Goal: Navigation & Orientation: Find specific page/section

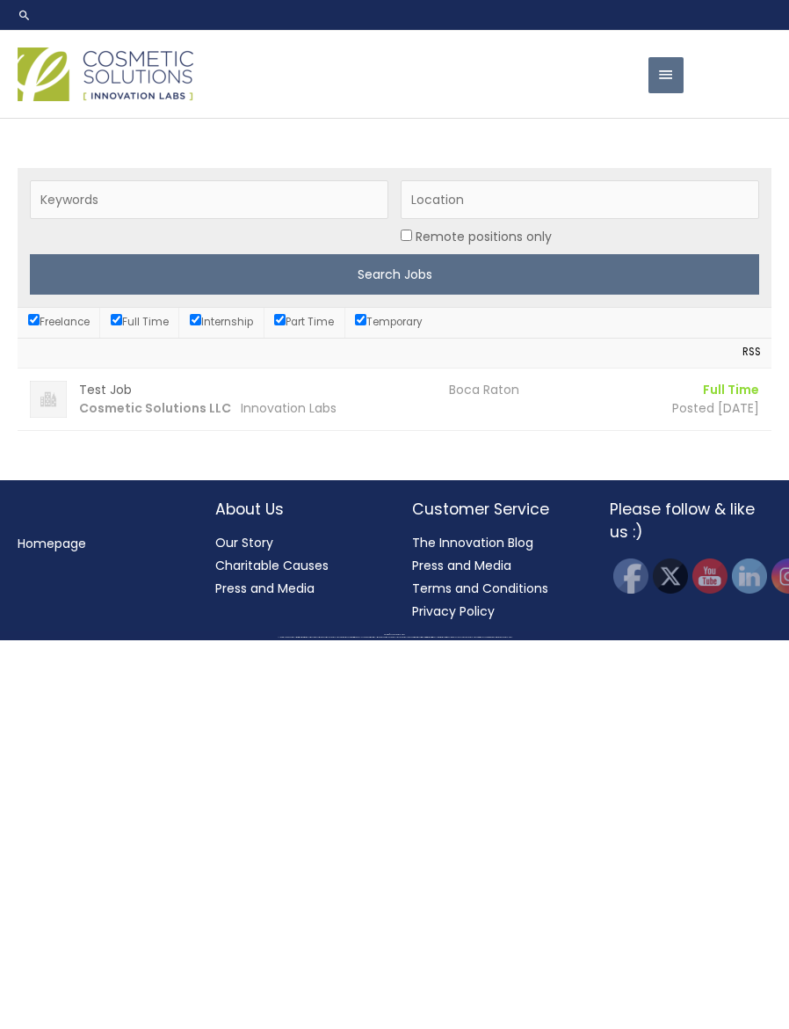
click at [77, 101] on img at bounding box center [106, 74] width 176 height 54
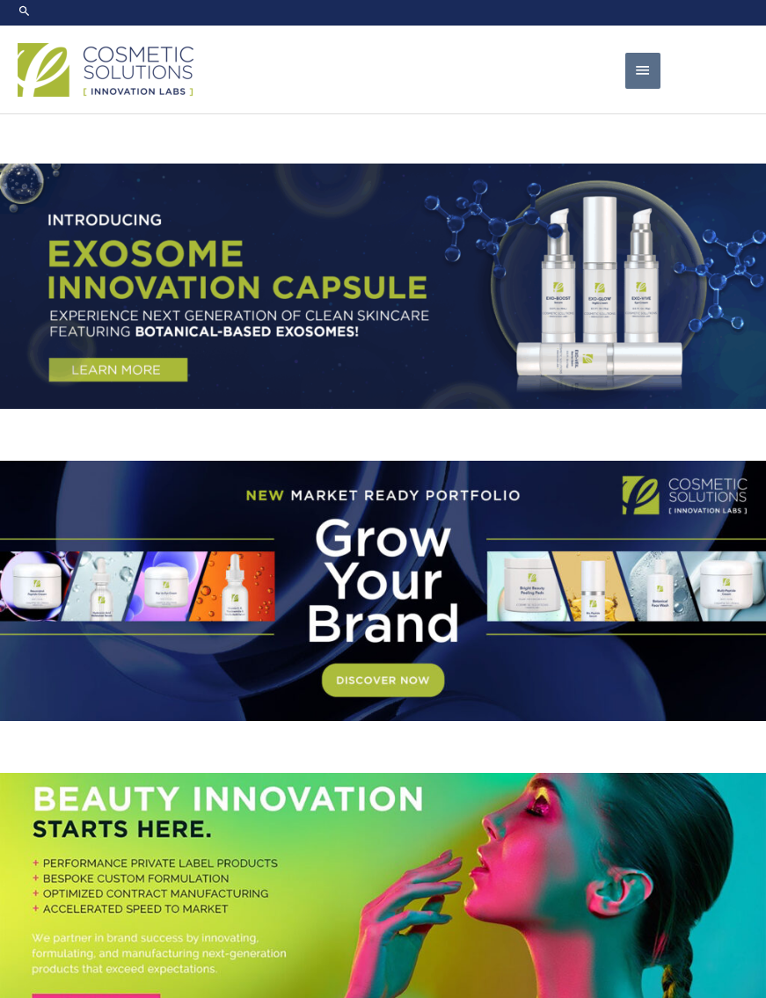
click at [636, 89] on span "button" at bounding box center [643, 71] width 18 height 36
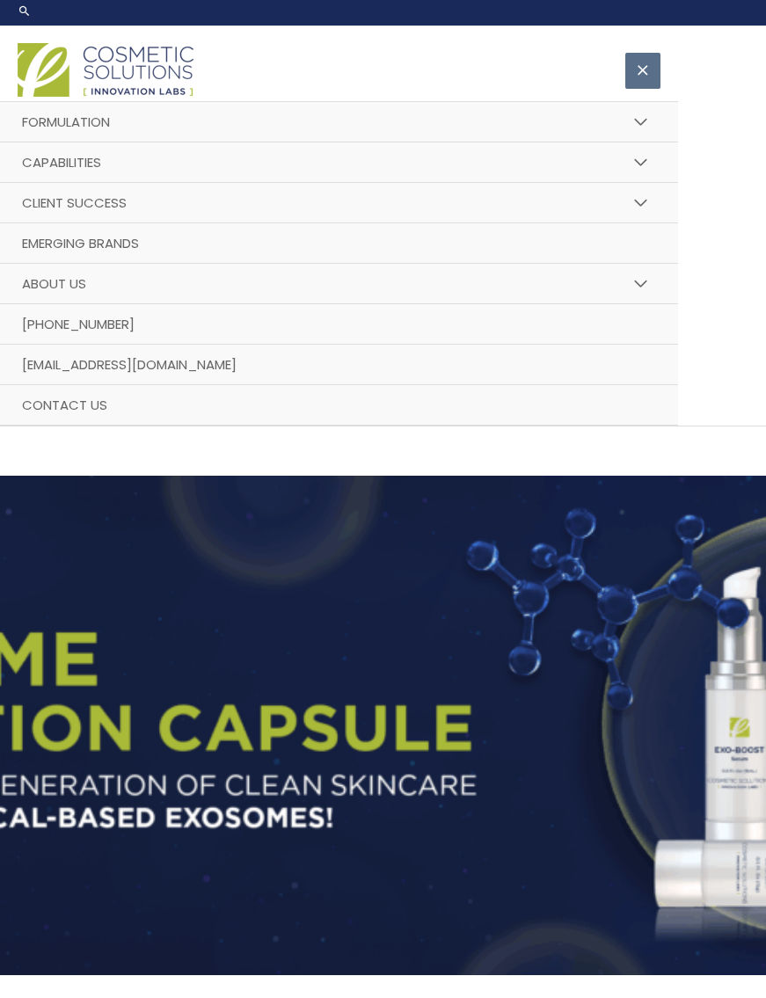
click at [643, 305] on button "Menu Toggle" at bounding box center [641, 284] width 39 height 42
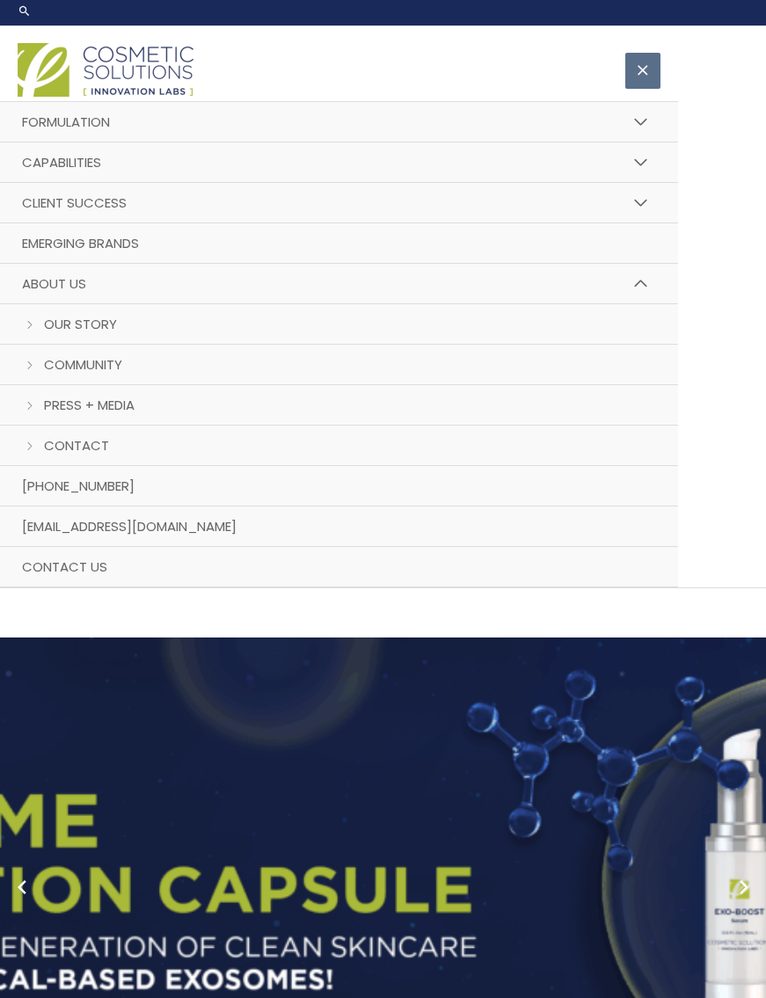
click at [660, 305] on button "Menu Toggle" at bounding box center [641, 284] width 39 height 42
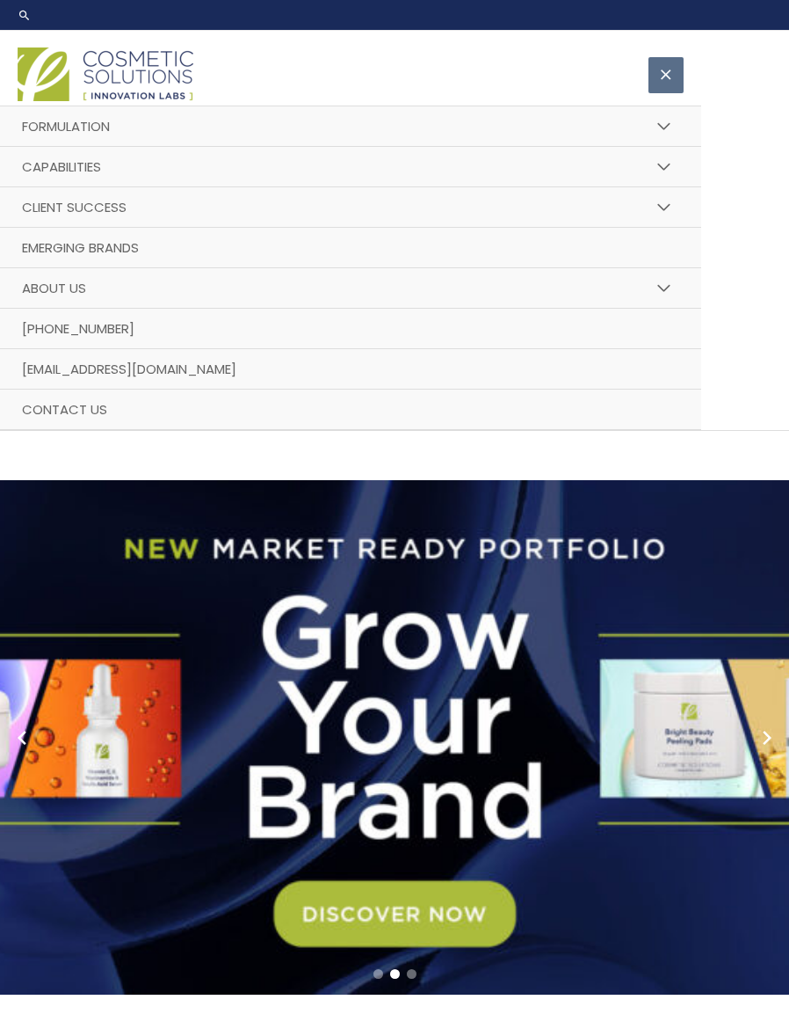
click at [662, 229] on button "Menu Toggle" at bounding box center [664, 207] width 39 height 42
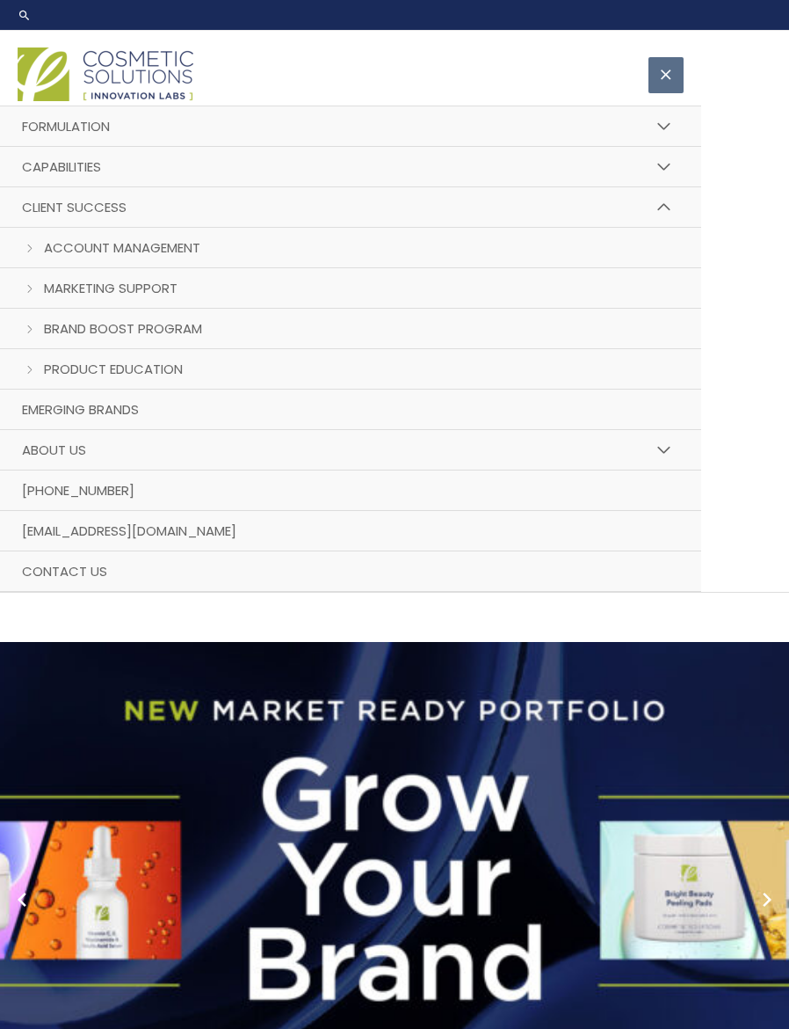
click at [678, 223] on button "Menu Toggle" at bounding box center [664, 207] width 39 height 42
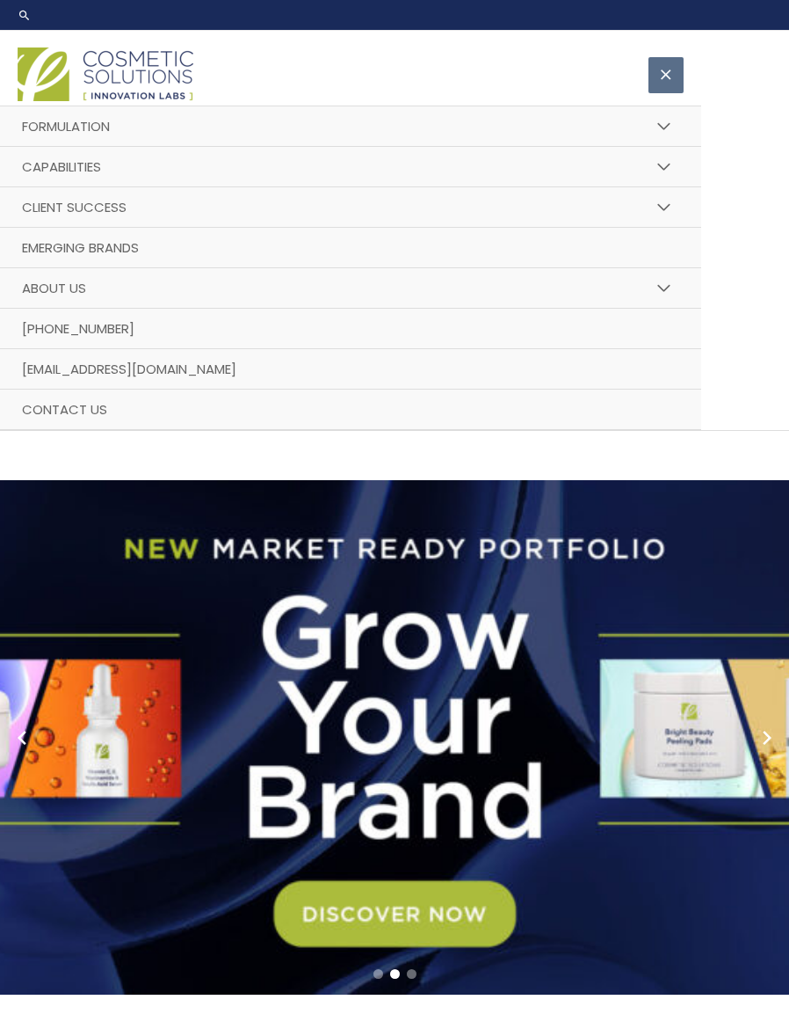
click at [680, 185] on button "Menu Toggle" at bounding box center [664, 167] width 39 height 42
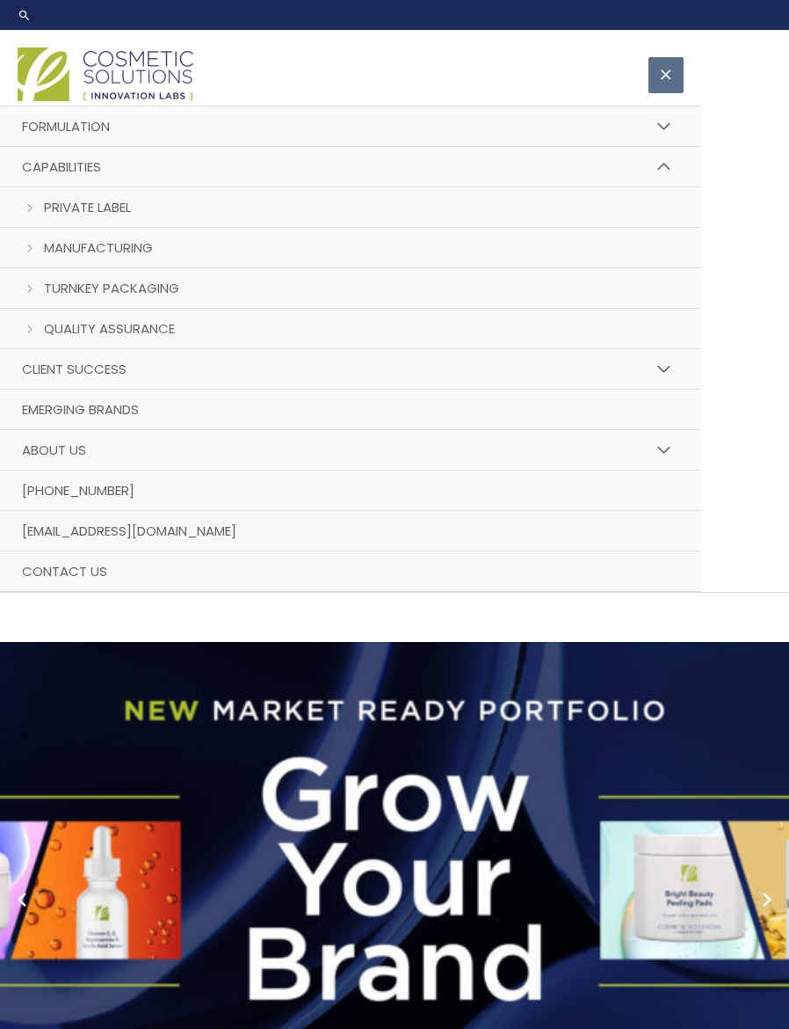
click at [668, 188] on button "Menu Toggle" at bounding box center [664, 167] width 39 height 42
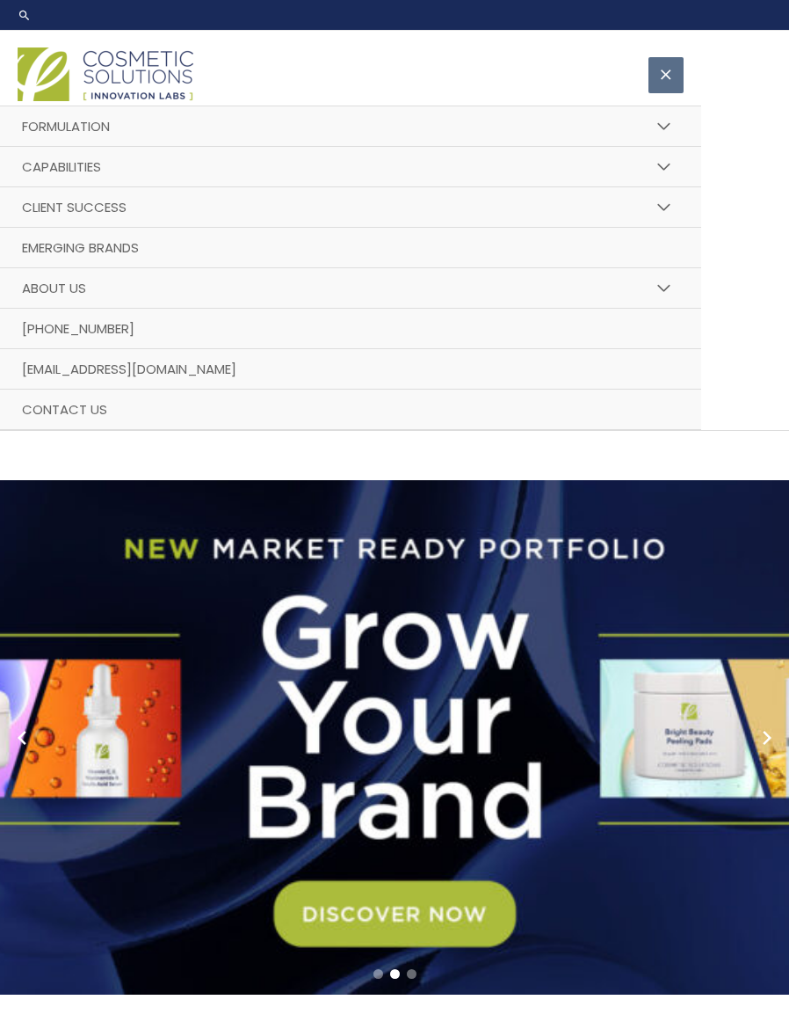
click at [671, 148] on button "Menu Toggle" at bounding box center [664, 126] width 39 height 42
